Goal: Go to known website: Go to known website

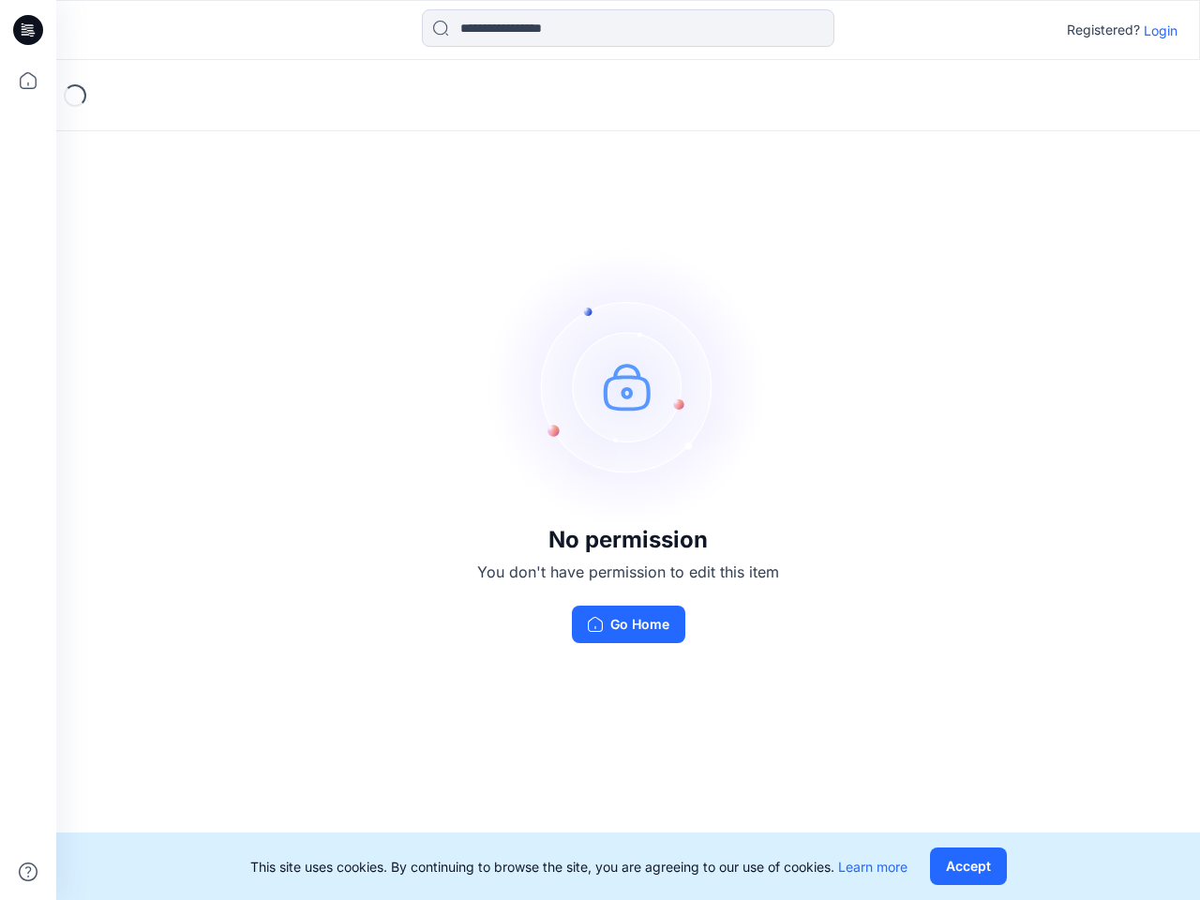
click at [600, 450] on img at bounding box center [627, 386] width 281 height 281
click at [29, 30] on icon at bounding box center [30, 30] width 7 height 1
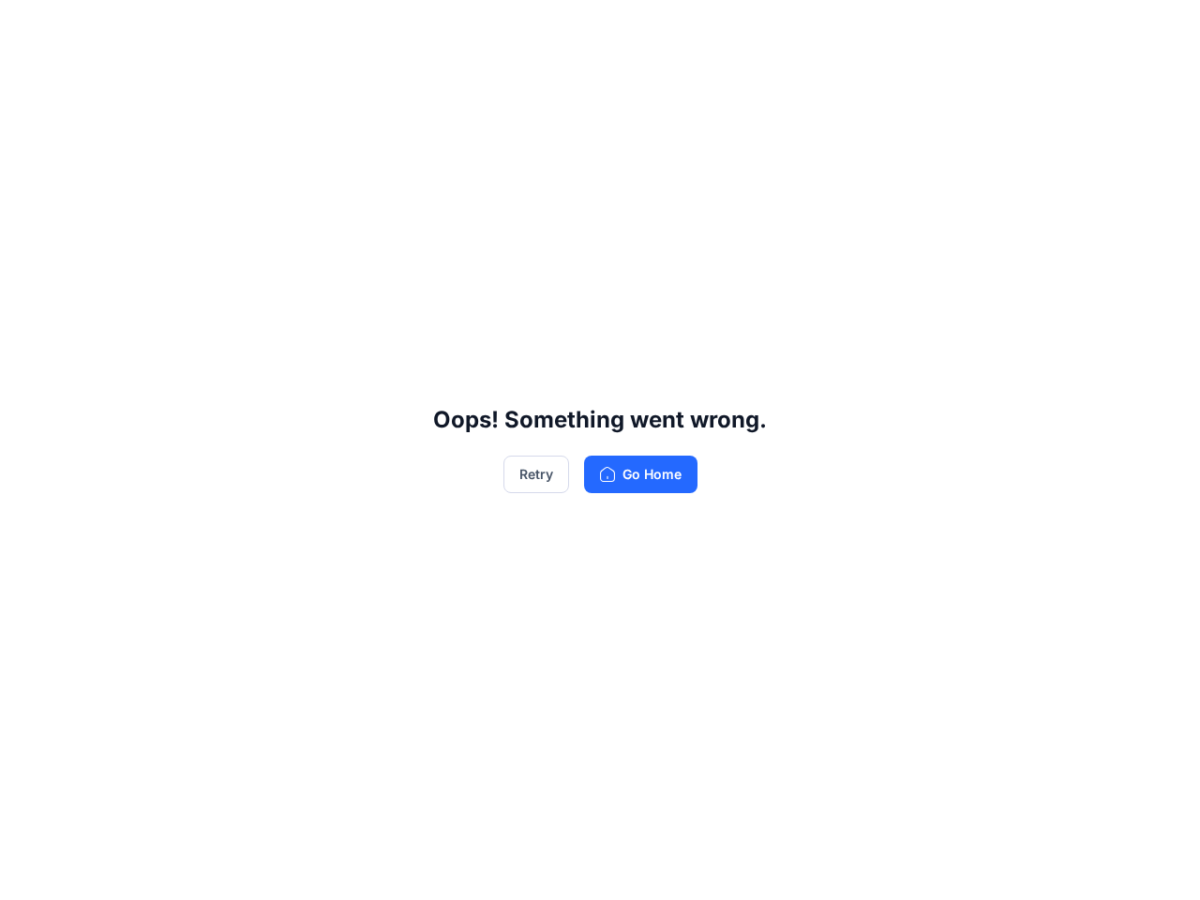
click at [28, 81] on div "Oops! Something went wrong. Retry Go Home" at bounding box center [600, 450] width 1200 height 900
click at [28, 872] on div "Oops! Something went wrong. Retry Go Home" at bounding box center [600, 450] width 1200 height 900
click at [628, 28] on div "Oops! Something went wrong. Retry Go Home" at bounding box center [600, 450] width 1200 height 900
click at [1160, 30] on div "Oops! Something went wrong. Retry Go Home" at bounding box center [600, 450] width 1200 height 900
click at [967, 866] on div "Oops! Something went wrong. Retry Go Home" at bounding box center [600, 450] width 1200 height 900
